Goal: Task Accomplishment & Management: Complete application form

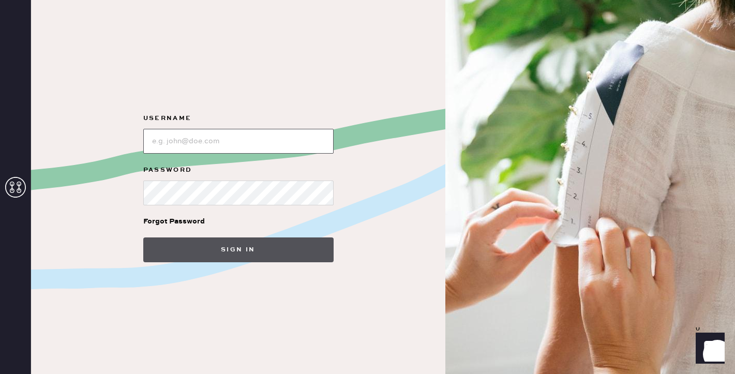
type input "reformationplatform"
click at [218, 247] on button "Sign in" at bounding box center [238, 250] width 190 height 25
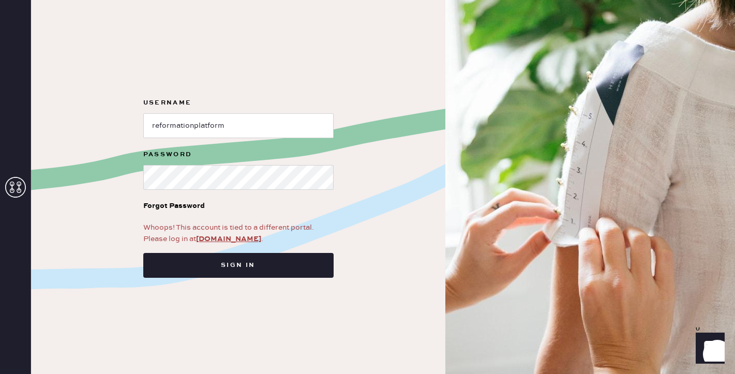
click at [221, 233] on div "Whoops! This account is tied to a different portal. Please log in at app.hemste…" at bounding box center [238, 233] width 190 height 23
click at [221, 247] on form "Username Password Forgot Password Whoops! This account is tied to a different p…" at bounding box center [238, 187] width 207 height 181
click at [220, 240] on link "app.hemster.co" at bounding box center [228, 238] width 65 height 9
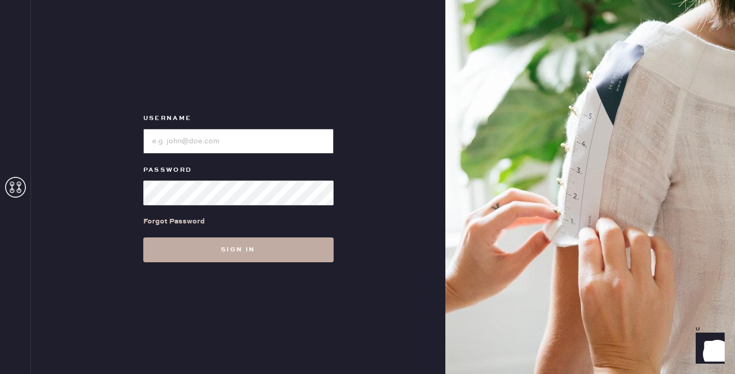
type input "reformationpaloalto"
click at [199, 254] on button "Sign in" at bounding box center [238, 250] width 190 height 25
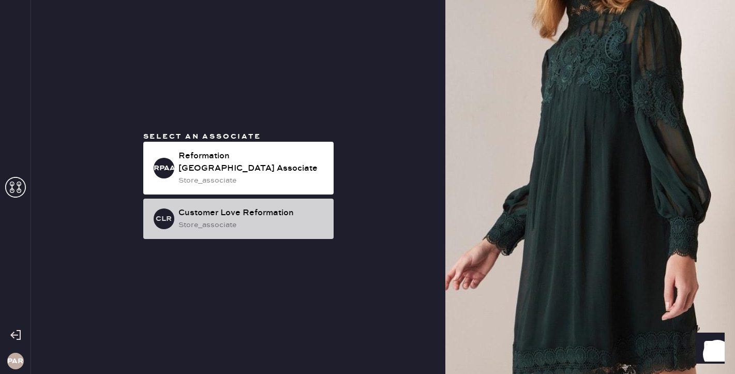
click at [222, 208] on div "Customer Love Reformation" at bounding box center [252, 213] width 147 height 12
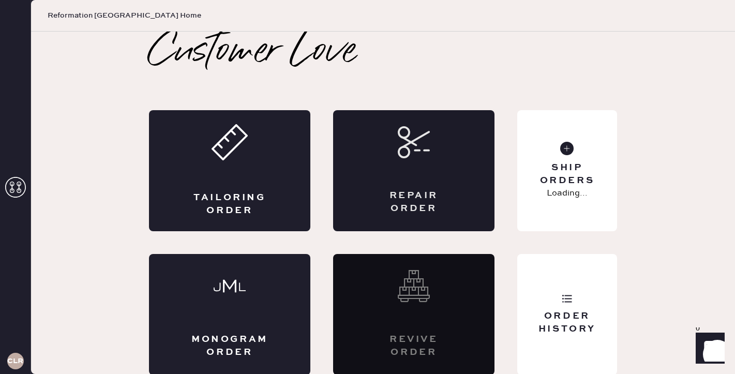
click at [409, 185] on div "Repair Order" at bounding box center [413, 170] width 161 height 121
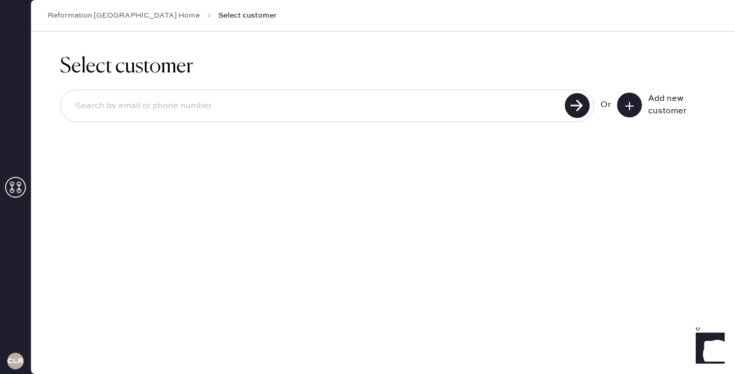
click at [629, 102] on use at bounding box center [630, 106] width 8 height 8
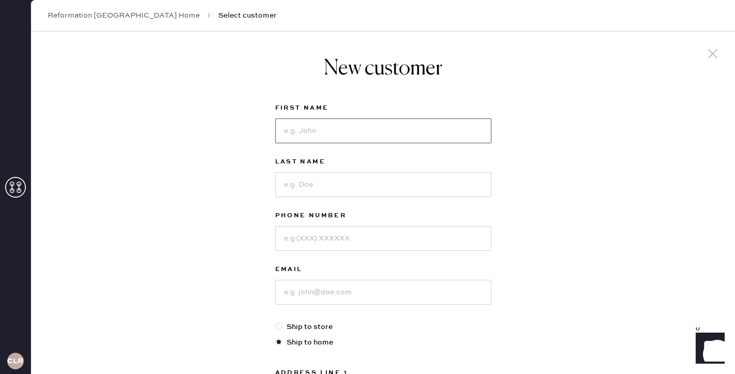
click at [358, 127] on input at bounding box center [383, 131] width 216 height 25
type input "[PERSON_NAME]"
click at [309, 189] on input at bounding box center [383, 184] width 216 height 25
type input "Zhong"
click at [339, 240] on input at bounding box center [383, 238] width 216 height 25
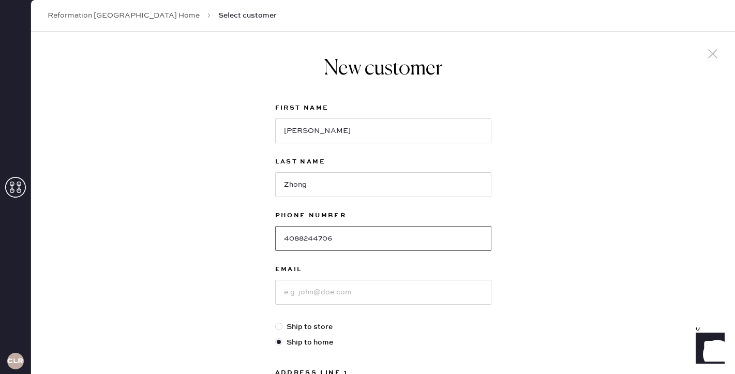
type input "4088244706"
click at [317, 287] on input at bounding box center [383, 292] width 216 height 25
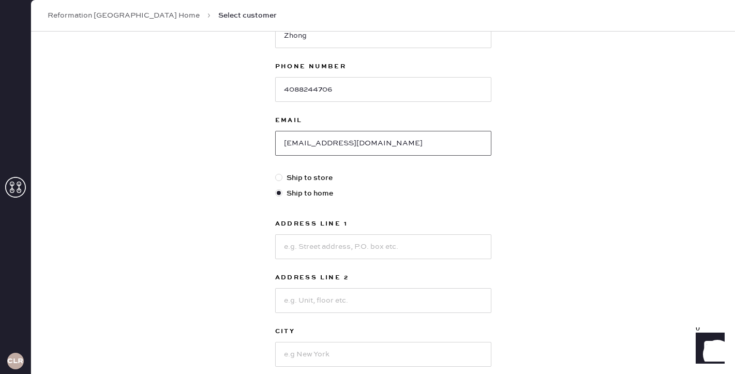
scroll to position [164, 0]
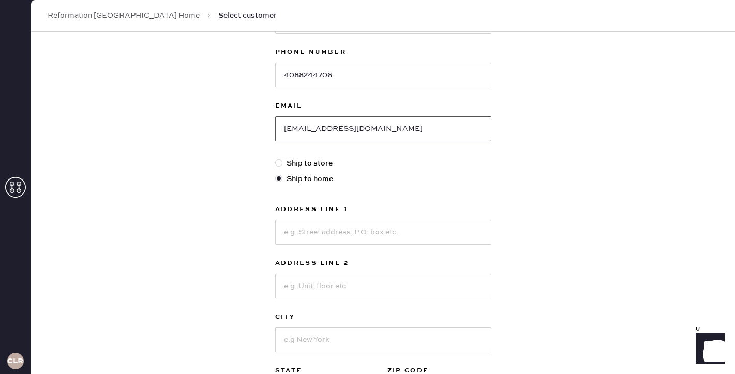
type input "[EMAIL_ADDRESS][DOMAIN_NAME]"
click at [336, 230] on input at bounding box center [383, 232] width 216 height 25
type input "[STREET_ADDRESS][PERSON_NAME]"
click at [320, 292] on input at bounding box center [383, 286] width 216 height 25
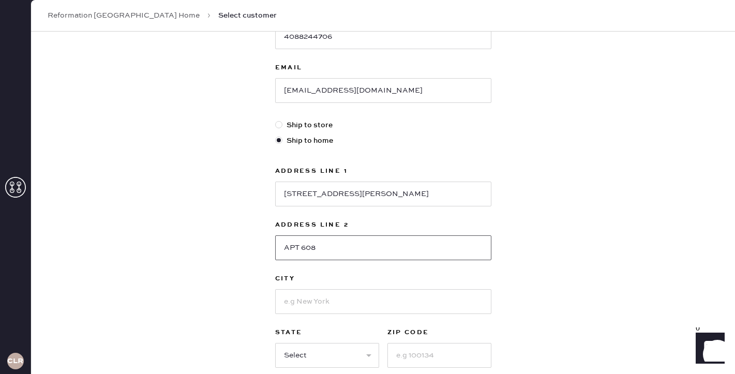
scroll to position [217, 0]
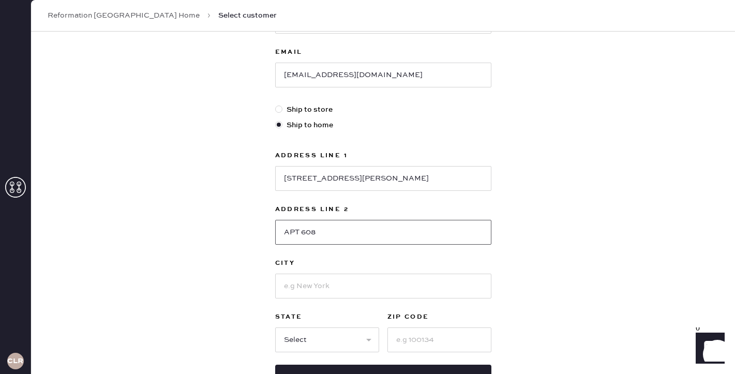
type input "APT 608"
click at [316, 283] on input at bounding box center [383, 286] width 216 height 25
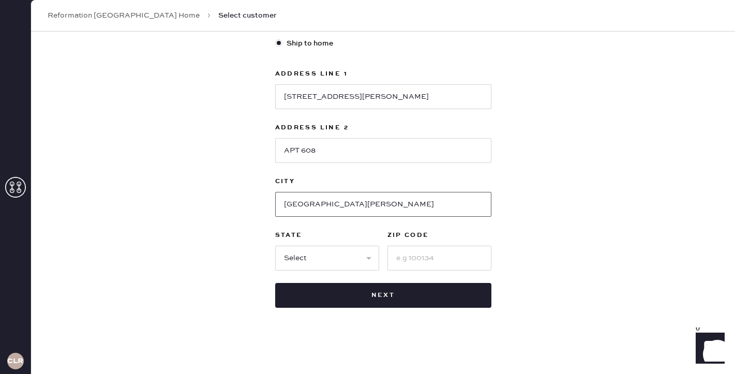
type input "[GEOGRAPHIC_DATA][PERSON_NAME]"
click at [324, 246] on select "Select AK AL AR AZ CA CO CT [GEOGRAPHIC_DATA] DE FL [GEOGRAPHIC_DATA] HI [GEOGR…" at bounding box center [327, 258] width 104 height 25
select select "CA"
click at [451, 259] on input at bounding box center [440, 258] width 104 height 25
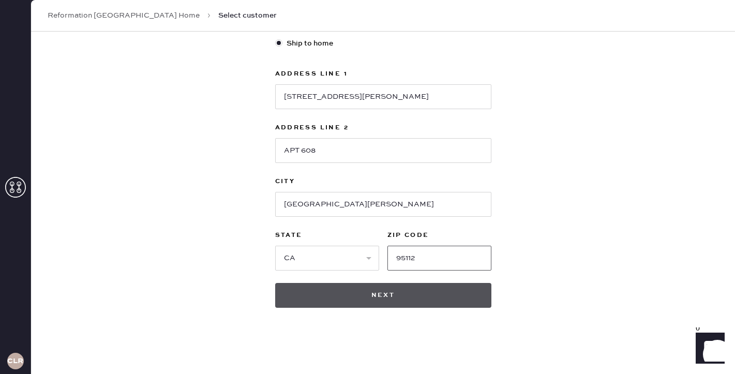
type input "95112"
click at [416, 298] on button "Next" at bounding box center [383, 295] width 216 height 25
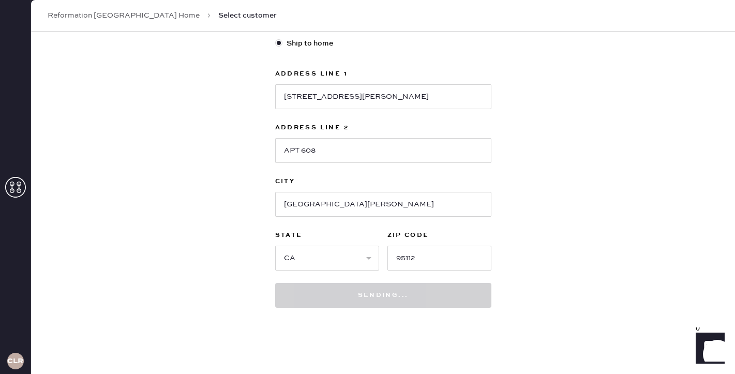
scroll to position [0, 0]
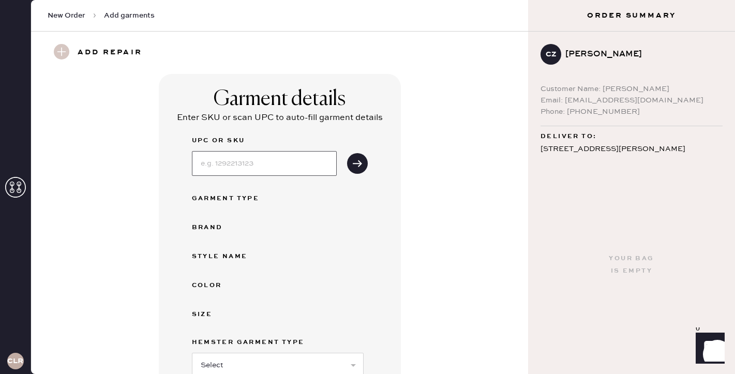
click at [221, 171] on input at bounding box center [264, 163] width 145 height 25
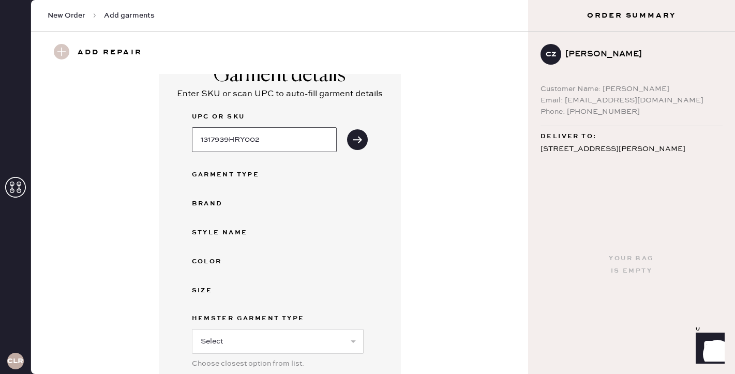
scroll to position [40, 0]
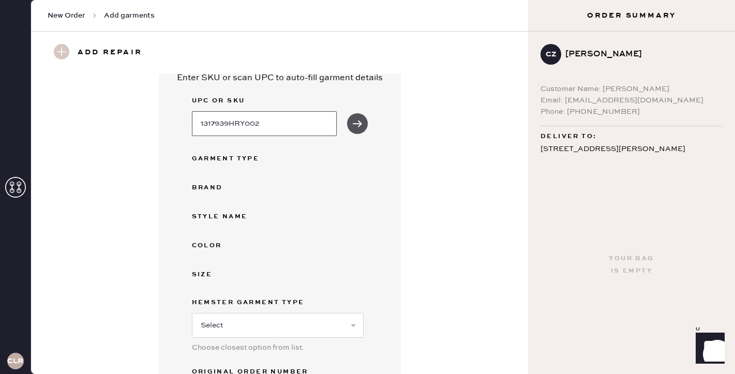
type input "1317939HRY002"
click at [364, 130] on button "submit" at bounding box center [357, 123] width 21 height 21
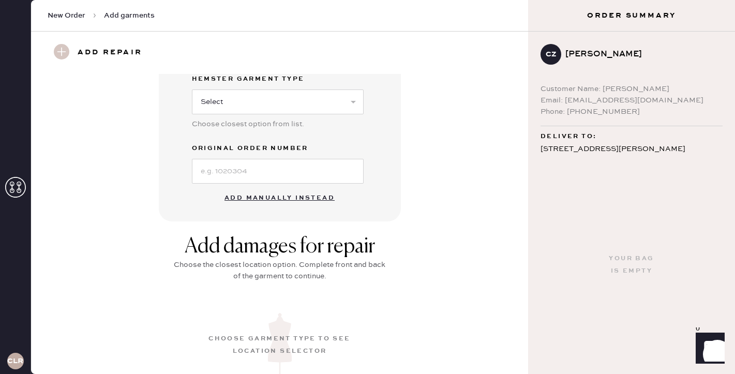
click at [280, 197] on button "Add manually instead" at bounding box center [279, 198] width 123 height 21
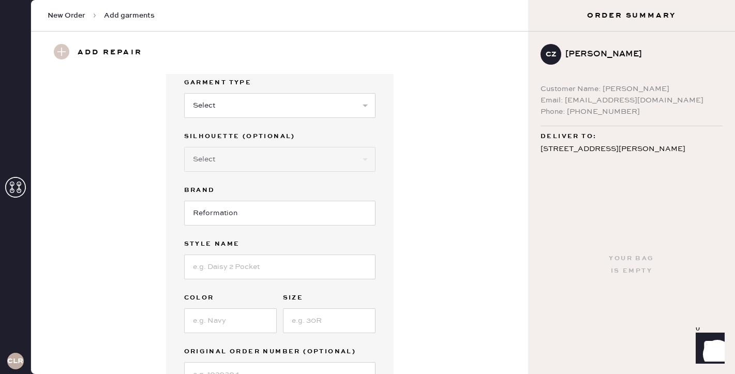
scroll to position [0, 0]
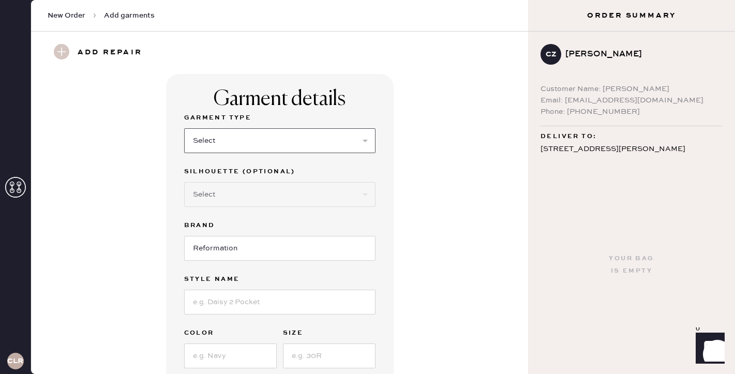
click at [248, 138] on select "Select Basic Skirt Jeans Leggings Pants Shorts Basic Sleeved Dress Basic Sleeve…" at bounding box center [279, 140] width 191 height 25
select select "15"
click at [234, 198] on select "Select Crop top Full Length Other" at bounding box center [279, 194] width 191 height 25
select select "other"
click at [238, 250] on input at bounding box center [279, 248] width 191 height 25
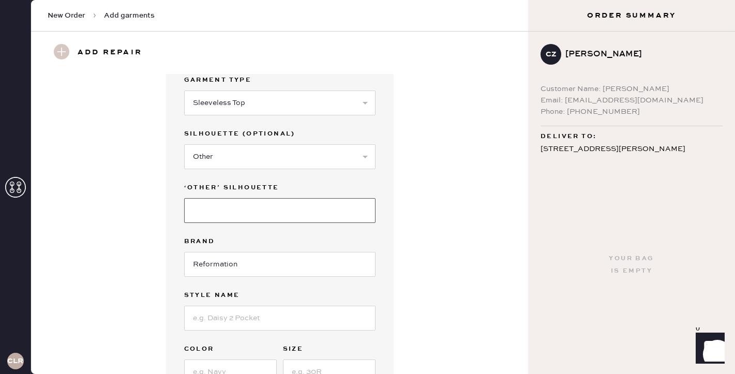
scroll to position [68, 0]
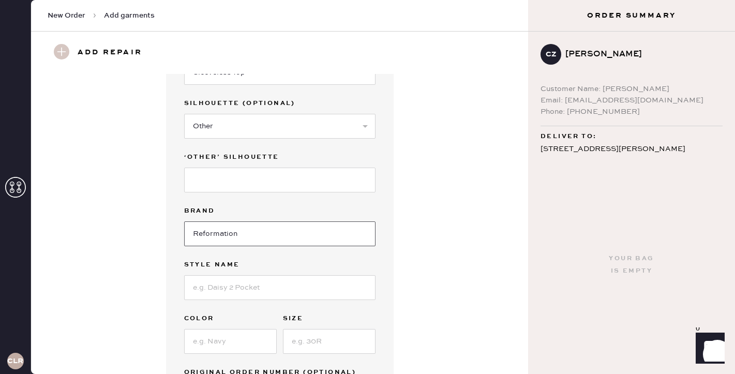
click at [313, 230] on input "Reformation" at bounding box center [279, 233] width 191 height 25
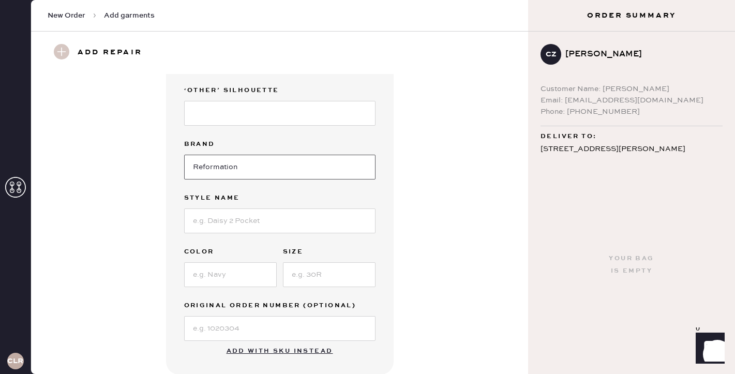
scroll to position [141, 0]
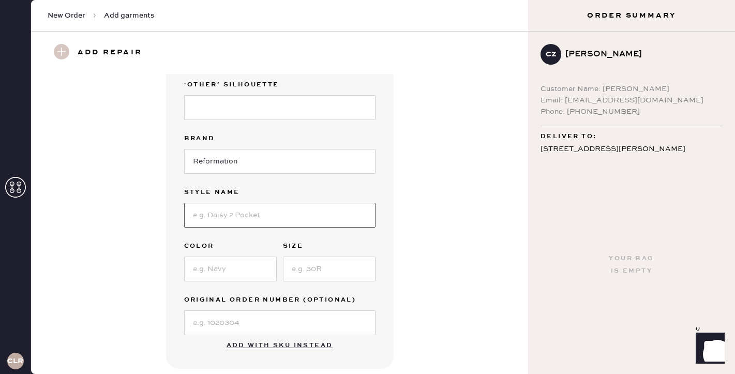
click at [269, 221] on input at bounding box center [279, 215] width 191 height 25
type input "Avielle Linen Two Piece"
click at [235, 267] on input at bounding box center [230, 269] width 93 height 25
type input "Cherry Blossom"
click at [305, 268] on input at bounding box center [329, 269] width 93 height 25
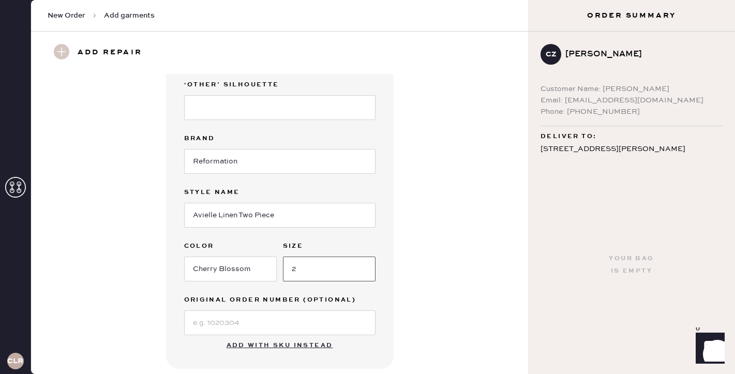
type input "2"
click at [244, 329] on input at bounding box center [279, 322] width 191 height 25
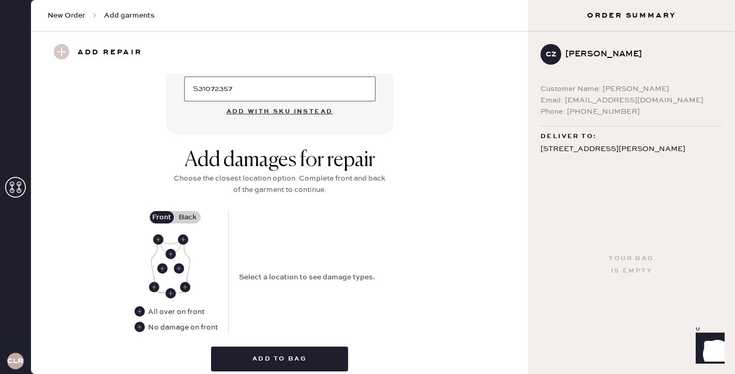
scroll to position [417, 0]
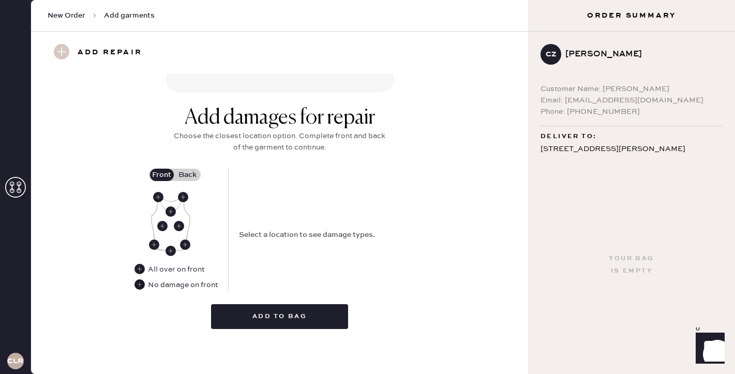
type input "S31072357"
click at [140, 281] on use at bounding box center [140, 284] width 10 height 10
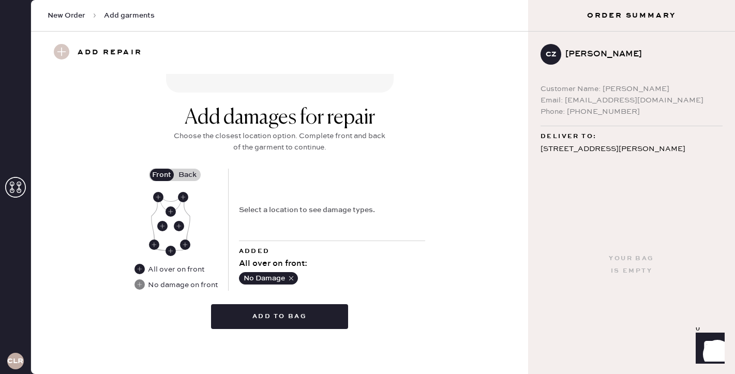
click at [193, 172] on label "Back" at bounding box center [188, 175] width 26 height 12
click at [188, 175] on input "Back" at bounding box center [188, 175] width 0 height 0
click at [168, 203] on use at bounding box center [171, 203] width 10 height 10
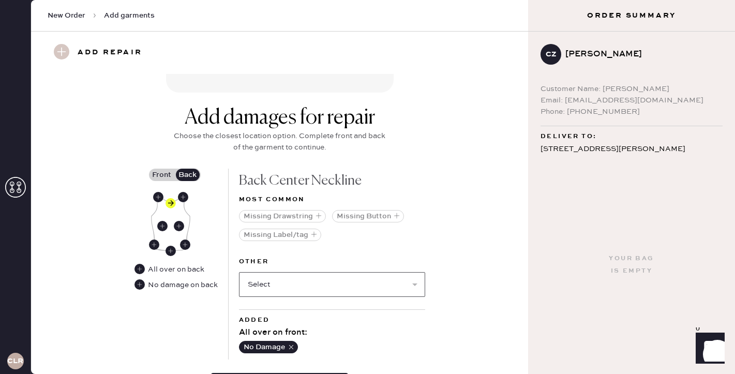
click at [345, 286] on select "Select Broken / Ripped Hem Broken Beads Broken Belt Loop Broken Button Broken C…" at bounding box center [332, 284] width 186 height 25
select select "1492"
select select
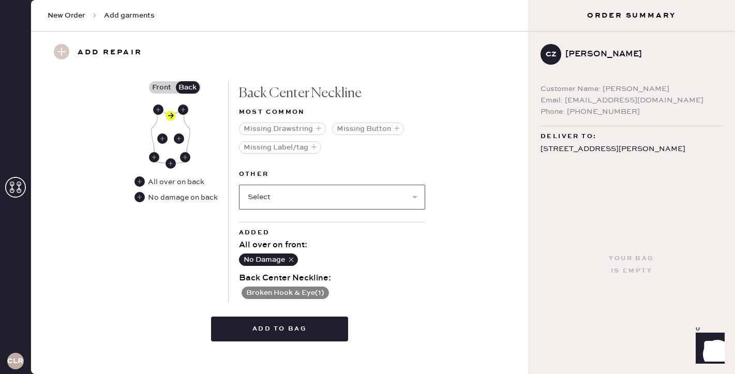
scroll to position [517, 0]
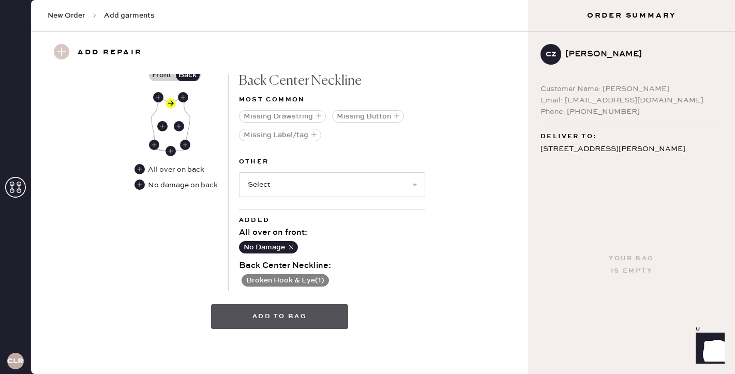
click at [286, 317] on button "Add to bag" at bounding box center [279, 316] width 137 height 25
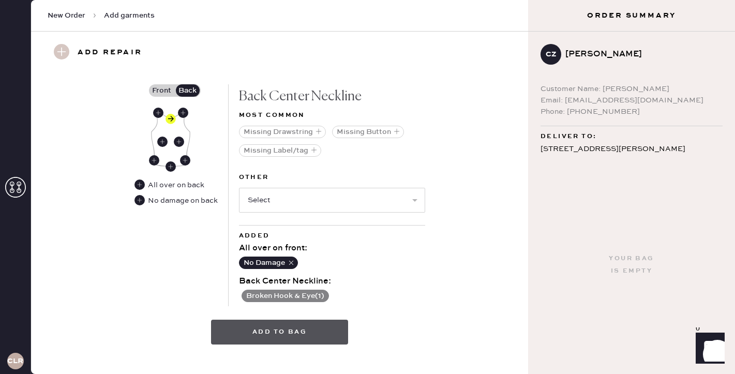
scroll to position [532, 0]
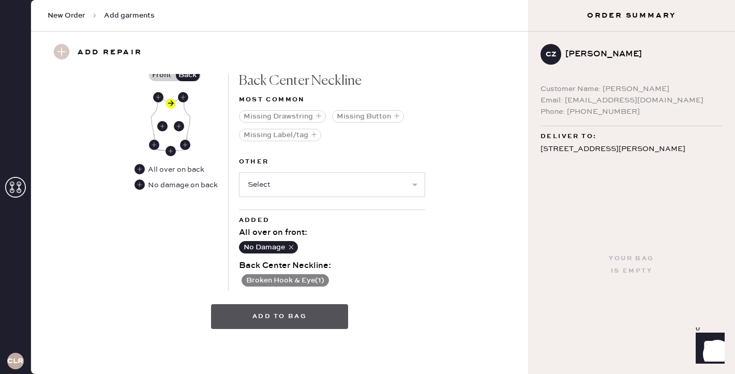
click at [256, 328] on button "Add to bag" at bounding box center [279, 316] width 137 height 25
click at [260, 317] on button "Add to bag" at bounding box center [279, 316] width 137 height 25
click at [260, 309] on button "Add to bag" at bounding box center [279, 316] width 137 height 25
click at [271, 316] on button "Add to bag" at bounding box center [279, 316] width 137 height 25
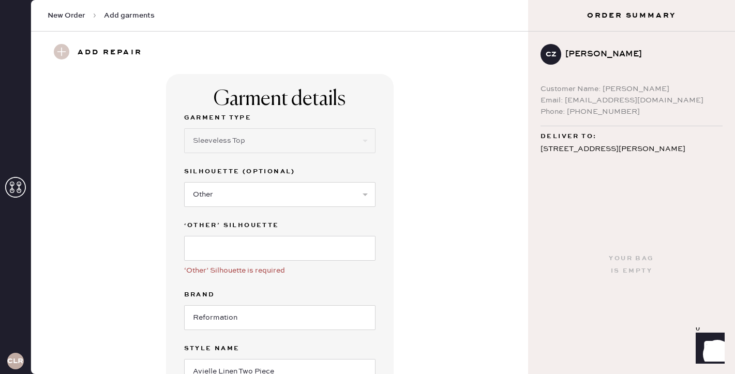
scroll to position [26, 0]
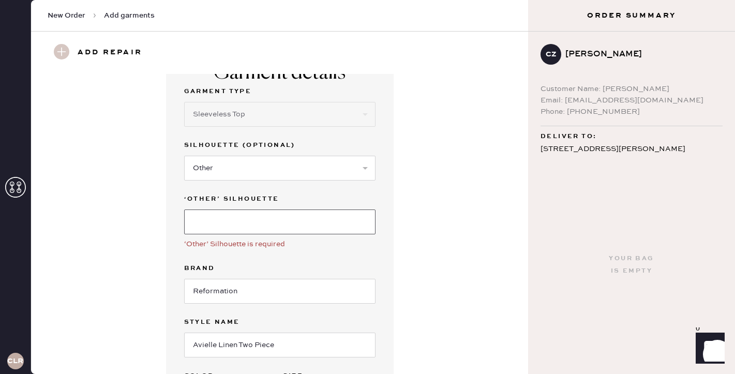
click at [254, 226] on input at bounding box center [279, 222] width 191 height 25
click at [197, 159] on select "Select Crop top Full Length Other" at bounding box center [279, 168] width 191 height 25
select select "70"
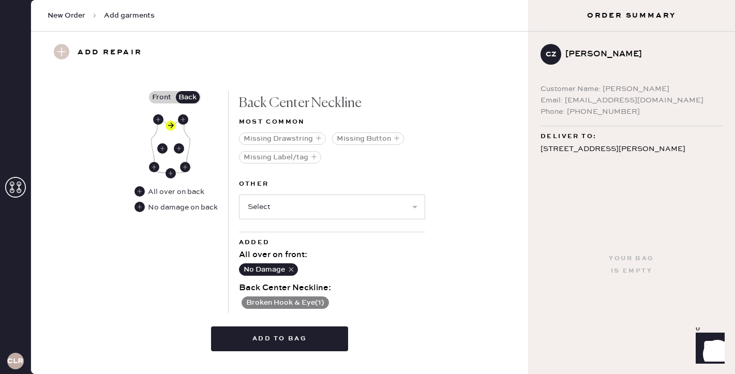
scroll to position [465, 0]
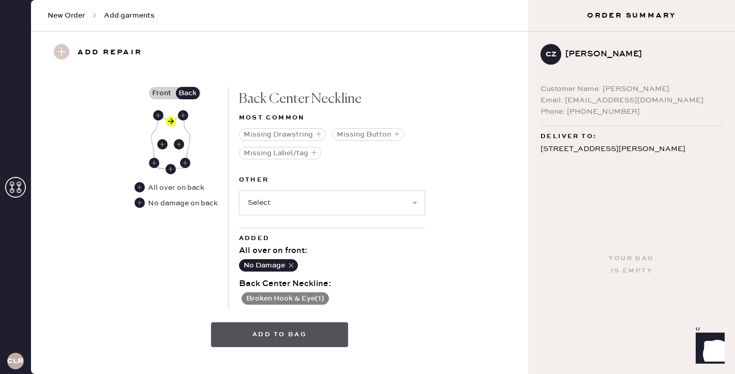
click at [312, 337] on button "Add to bag" at bounding box center [279, 334] width 137 height 25
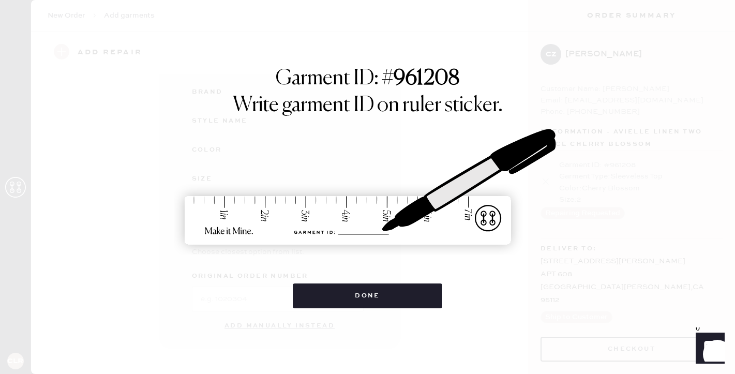
scroll to position [135, 0]
click at [395, 314] on div "Garment ID: # 961208 Write garment ID on ruler sticker. Done" at bounding box center [367, 187] width 735 height 374
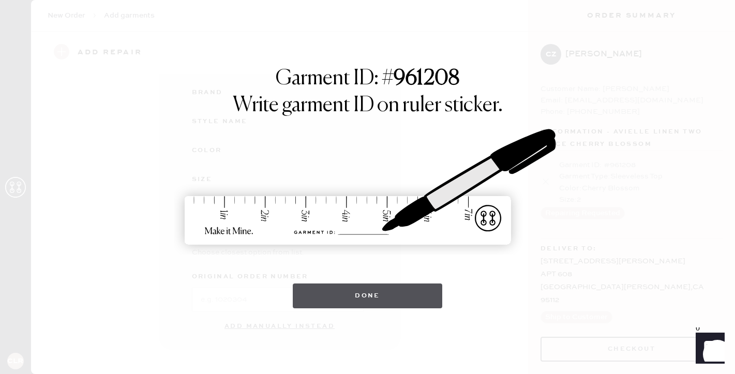
click at [388, 297] on button "Done" at bounding box center [368, 296] width 150 height 25
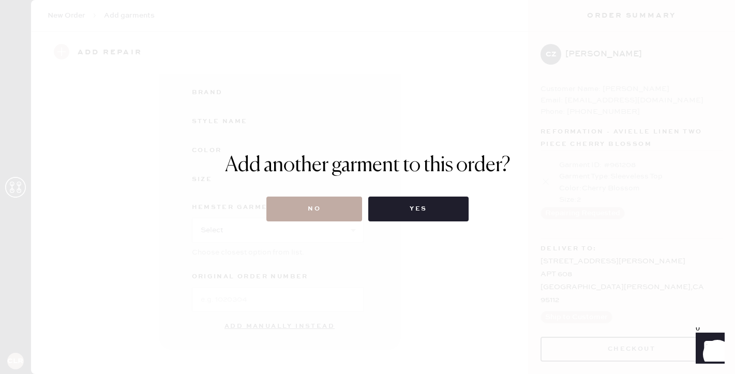
click at [318, 198] on button "No" at bounding box center [315, 209] width 96 height 25
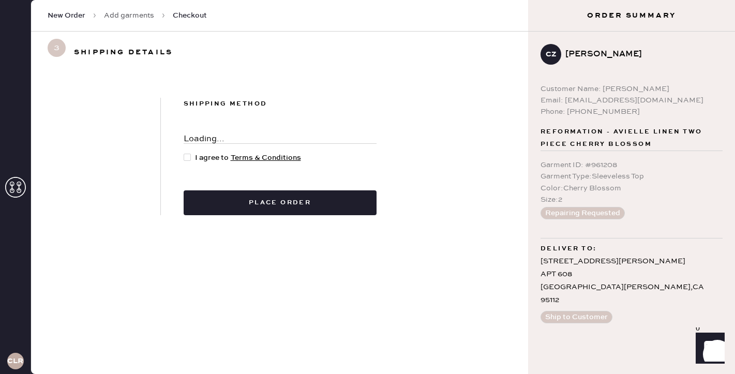
click at [189, 155] on div at bounding box center [187, 157] width 7 height 7
click at [184, 153] on input "I agree to Terms & Conditions" at bounding box center [184, 152] width 1 height 1
checkbox input "true"
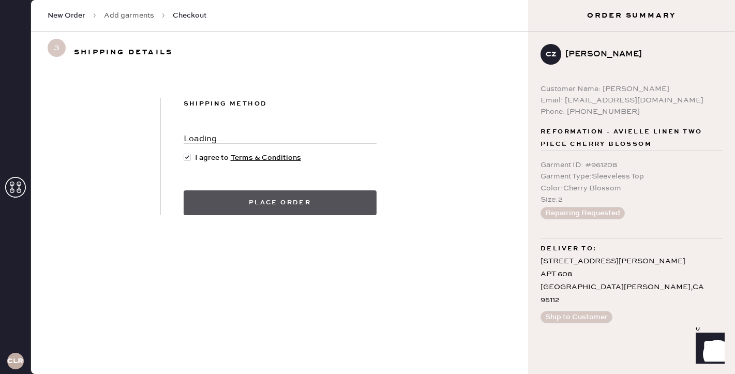
click at [293, 205] on button "Place order" at bounding box center [280, 202] width 193 height 25
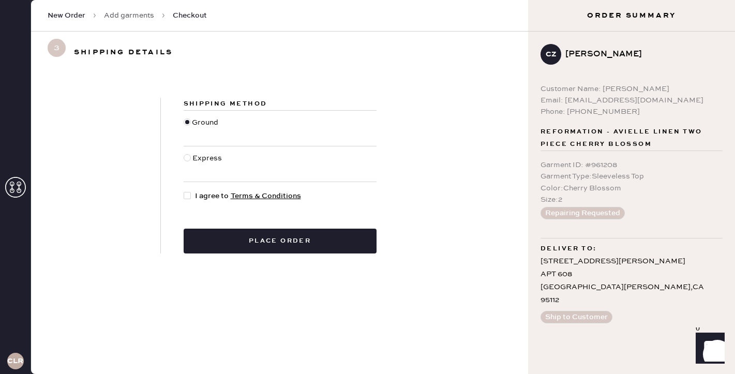
click at [193, 197] on div at bounding box center [189, 195] width 11 height 11
click at [184, 191] on input "I agree to Terms & Conditions" at bounding box center [184, 190] width 1 height 1
checkbox input "true"
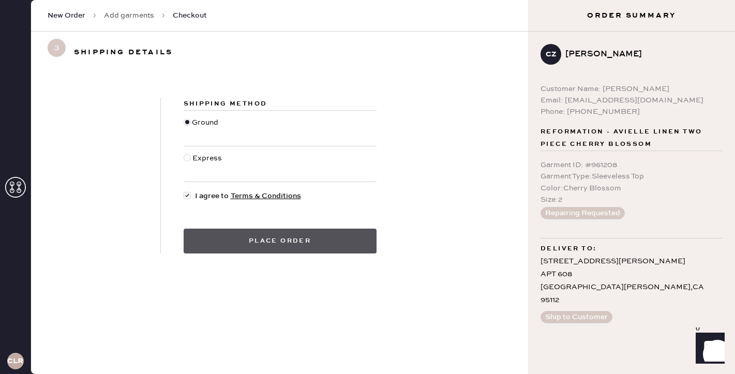
click at [241, 236] on button "Place order" at bounding box center [280, 241] width 193 height 25
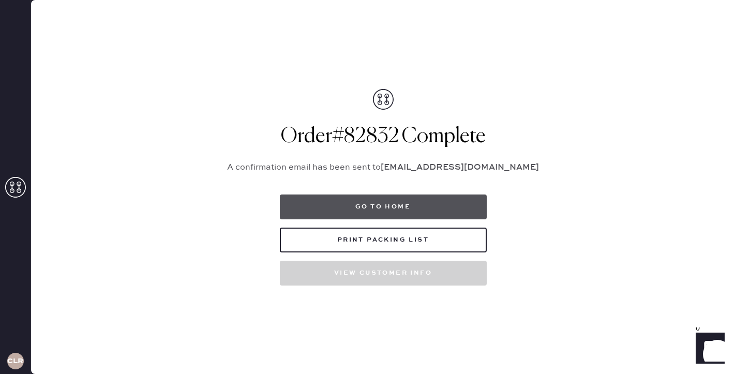
click at [361, 196] on button "Go to home" at bounding box center [383, 207] width 207 height 25
click at [349, 210] on button "Go to home" at bounding box center [383, 207] width 207 height 25
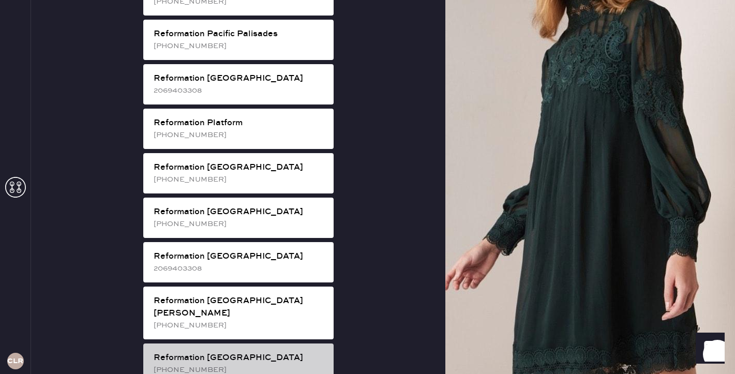
scroll to position [1395, 0]
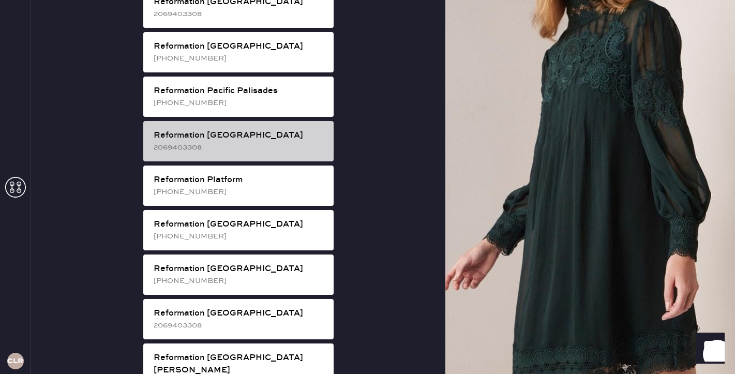
click at [201, 121] on div "Reformation [GEOGRAPHIC_DATA] 2069403308" at bounding box center [238, 141] width 190 height 40
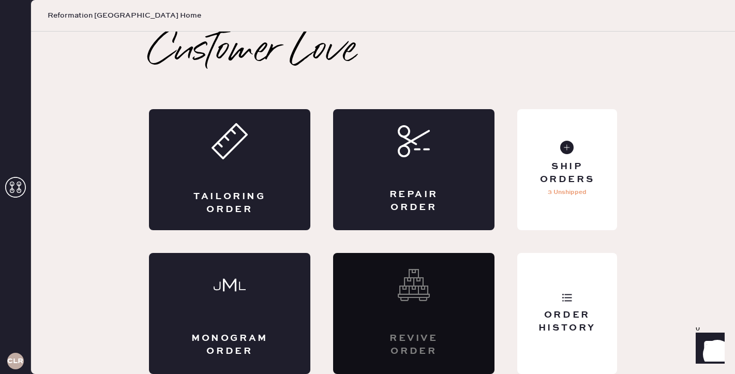
click at [180, 101] on div "Customer Love Tailoring Order Repair Order Monogram Order Revive order Order Hi…" at bounding box center [383, 203] width 510 height 344
click at [579, 199] on div "Ship Orders 4 Unshipped" at bounding box center [567, 169] width 100 height 121
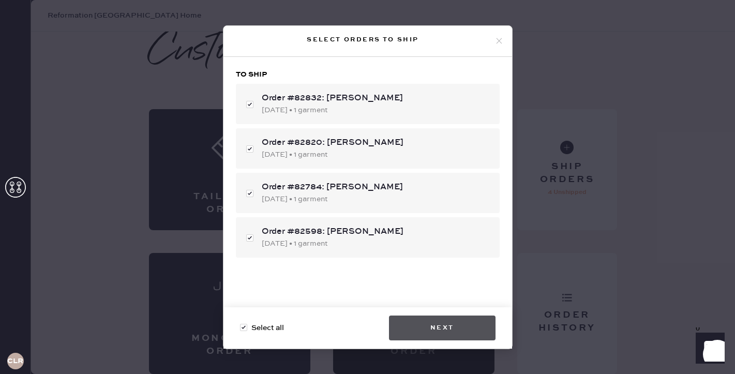
click at [459, 326] on button "Next" at bounding box center [442, 328] width 107 height 25
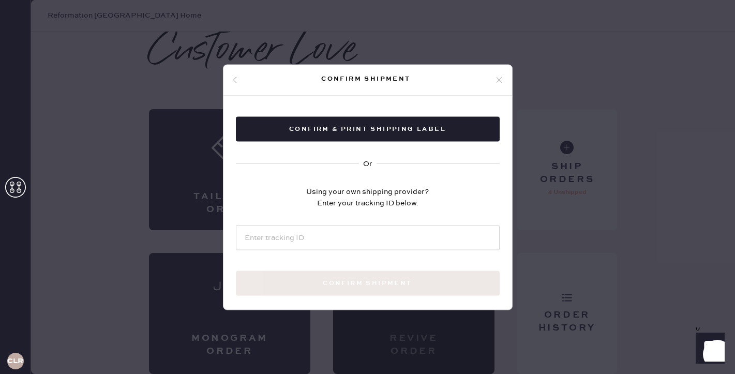
click at [228, 81] on div "Confirm shipment" at bounding box center [368, 80] width 289 height 31
click at [234, 82] on icon at bounding box center [235, 80] width 6 height 6
